Goal: Communication & Community: Answer question/provide support

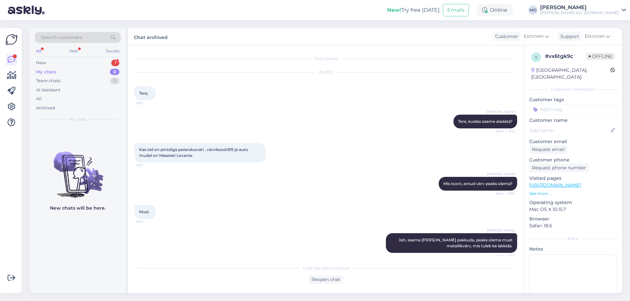
scroll to position [207, 0]
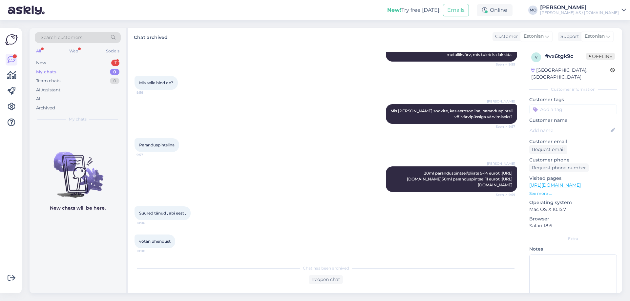
click at [48, 76] on div "My chats 0" at bounding box center [78, 72] width 86 height 9
click at [48, 65] on div "New 1" at bounding box center [78, 62] width 86 height 9
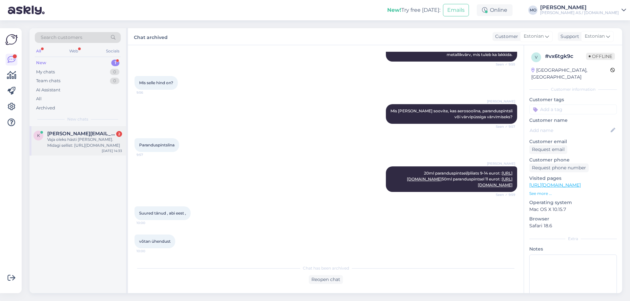
click at [71, 141] on div "Vaja oleks hästi [PERSON_NAME]. Midagi sellist: [URL][DOMAIN_NAME]" at bounding box center [84, 143] width 75 height 12
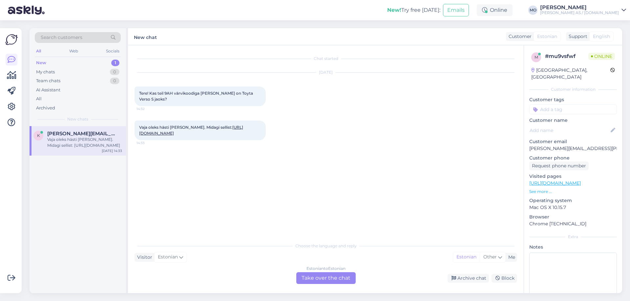
click at [174, 136] on link "[URL][DOMAIN_NAME]" at bounding box center [191, 130] width 104 height 11
click at [318, 279] on div "Estonian to Estonian Take over the chat" at bounding box center [325, 278] width 59 height 12
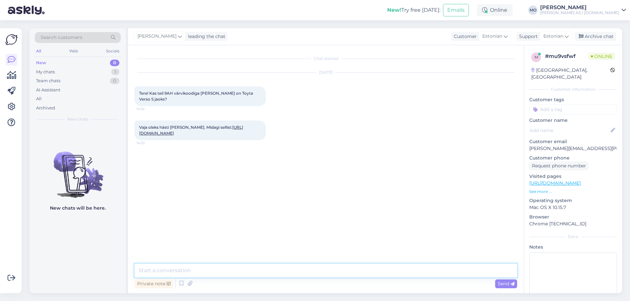
click at [191, 271] on textarea at bounding box center [325, 271] width 382 height 14
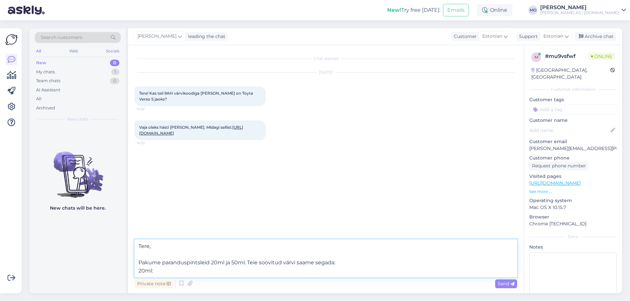
paste textarea "[URL][DOMAIN_NAME]"
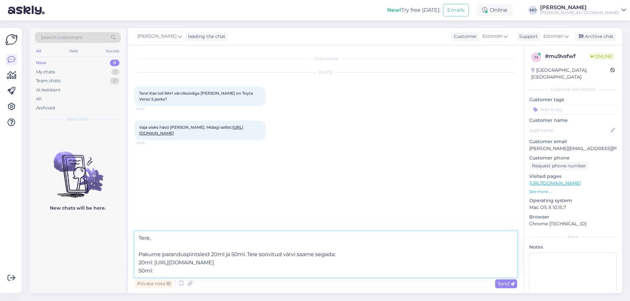
paste textarea "[URL][DOMAIN_NAME]"
click at [343, 256] on textarea "Tere, Pakume paranduspintsleid 20ml ja 50ml. Teie soovitud värvi saame segada: …" at bounding box center [325, 255] width 382 height 46
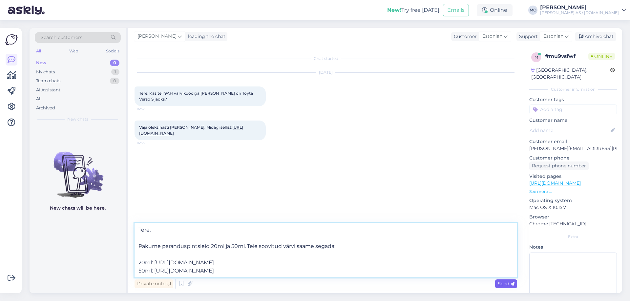
type textarea "Tere, Pakume paranduspintsleid 20ml ja 50ml. Teie soovitud värvi saame segada: …"
click at [509, 282] on span "Send" at bounding box center [505, 284] width 17 height 6
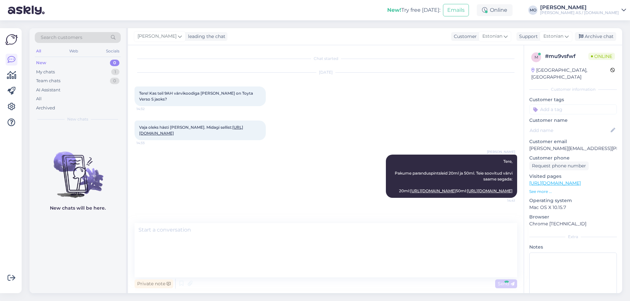
scroll to position [30, 0]
click at [189, 136] on link "[URL][DOMAIN_NAME]" at bounding box center [191, 130] width 104 height 11
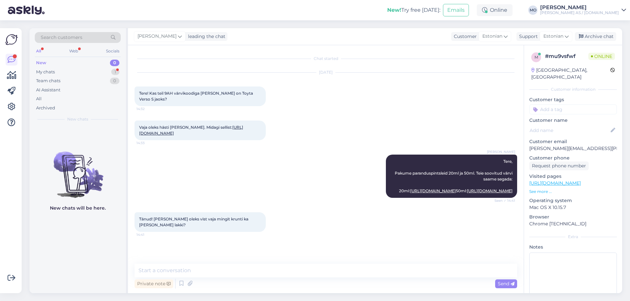
scroll to position [64, 0]
click at [159, 271] on textarea at bounding box center [325, 271] width 382 height 14
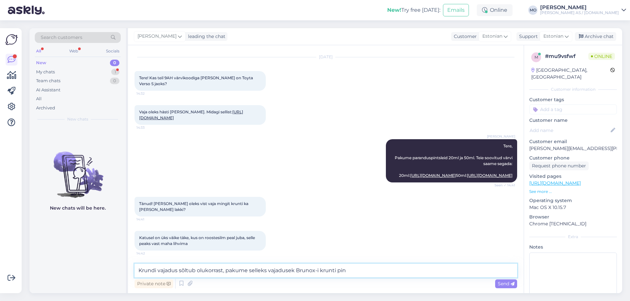
scroll to position [98, 0]
click at [344, 271] on textarea "Krundi vajadus sõltub olukorrast, pakume selleks vajadusek Brunox-i krunti :" at bounding box center [325, 271] width 382 height 14
paste textarea "[URL][DOMAIN_NAME]"
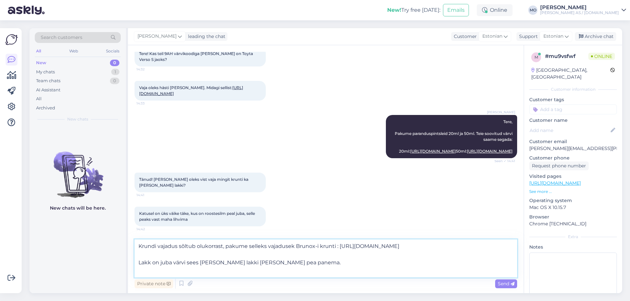
scroll to position [122, 0]
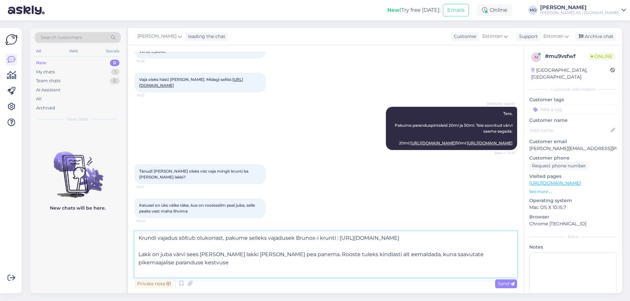
type textarea "Krundi vajadus sõltub olukorrast, pakume selleks vajadusek Brunox-i krunti : [U…"
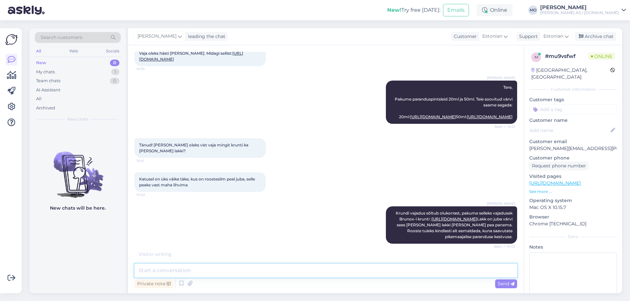
scroll to position [169, 0]
click at [189, 272] on textarea at bounding box center [325, 271] width 382 height 14
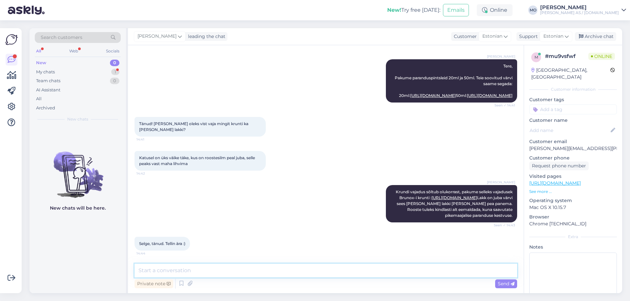
scroll to position [190, 0]
type textarea "Palun [PERSON_NAME] tellimuse eest :)"
